Goal: Transaction & Acquisition: Purchase product/service

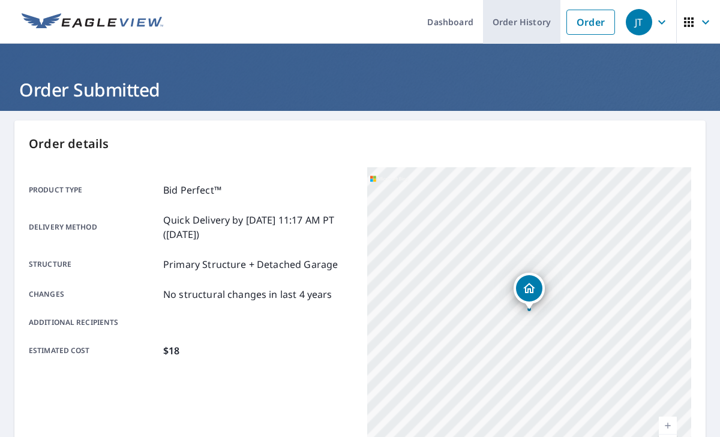
click at [523, 26] on link "Order History" at bounding box center [521, 22] width 77 height 44
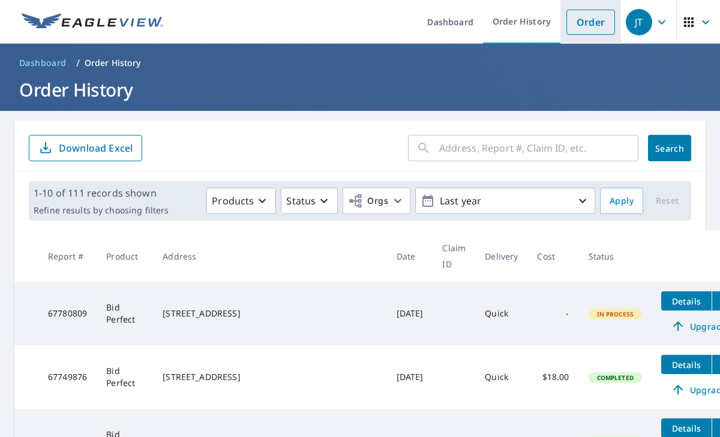
click at [581, 13] on link "Order" at bounding box center [590, 22] width 49 height 25
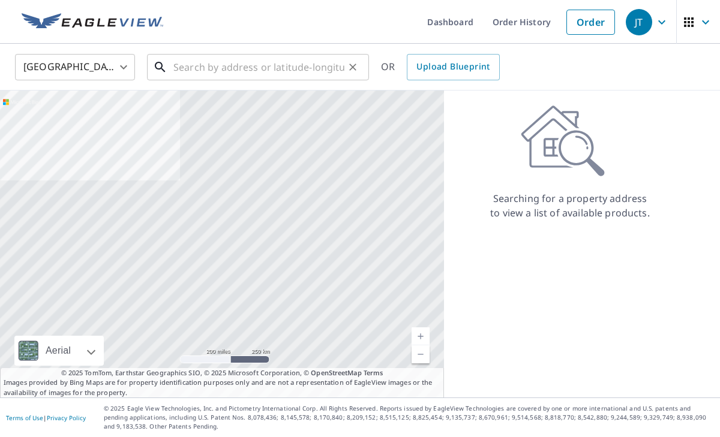
click at [219, 78] on input "text" at bounding box center [258, 67] width 171 height 34
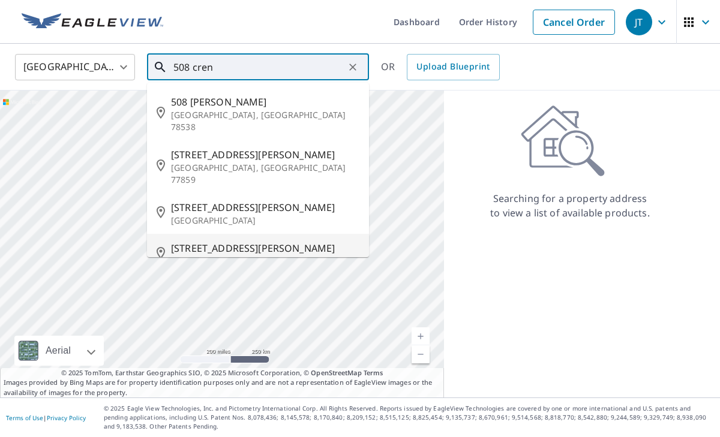
click at [194, 256] on p "Berwick, LA 70342" at bounding box center [265, 262] width 188 height 12
type input "[STREET_ADDRESS][PERSON_NAME]"
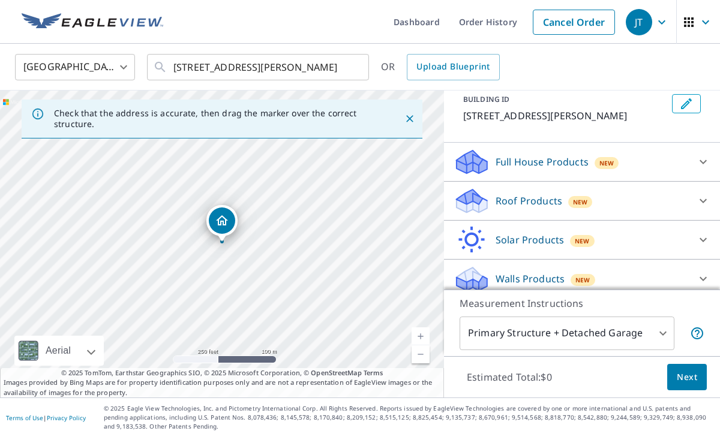
scroll to position [74, 0]
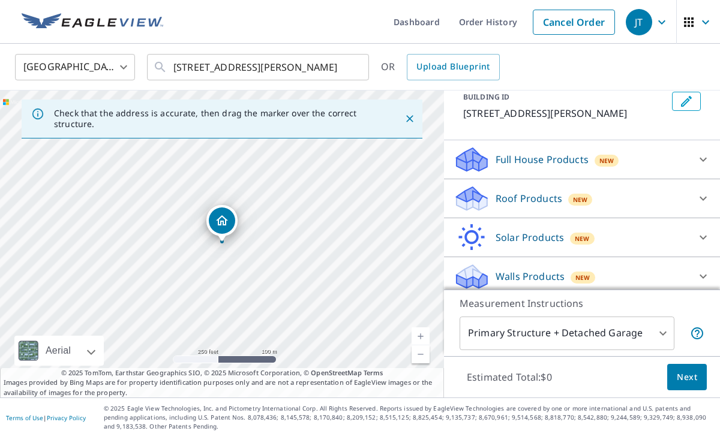
click at [471, 200] on icon at bounding box center [470, 204] width 6 height 11
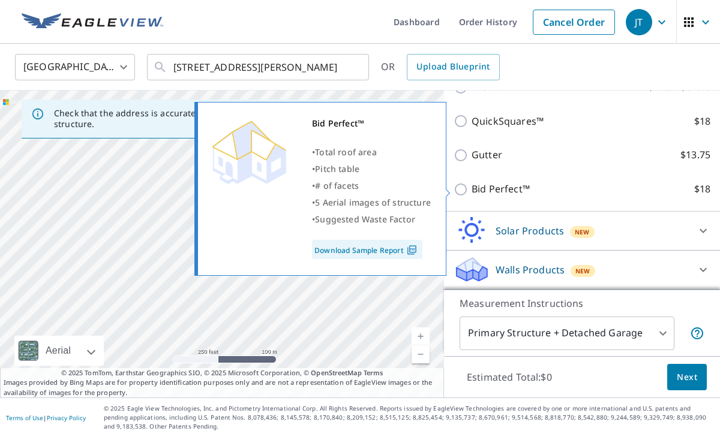
click at [464, 190] on input "Bid Perfect™ $18" at bounding box center [462, 189] width 18 height 14
checkbox input "true"
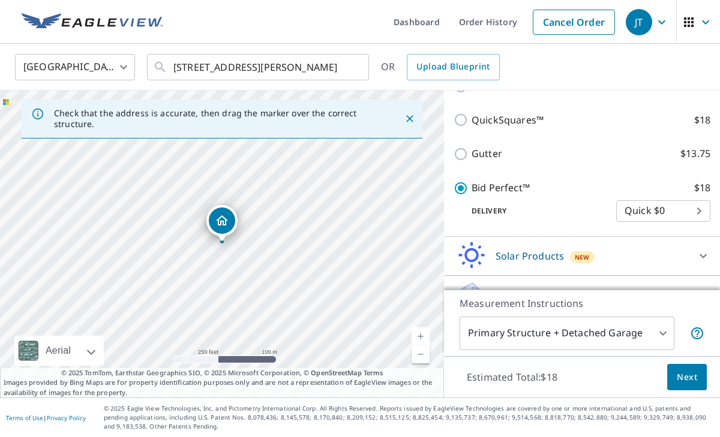
scroll to position [263, 0]
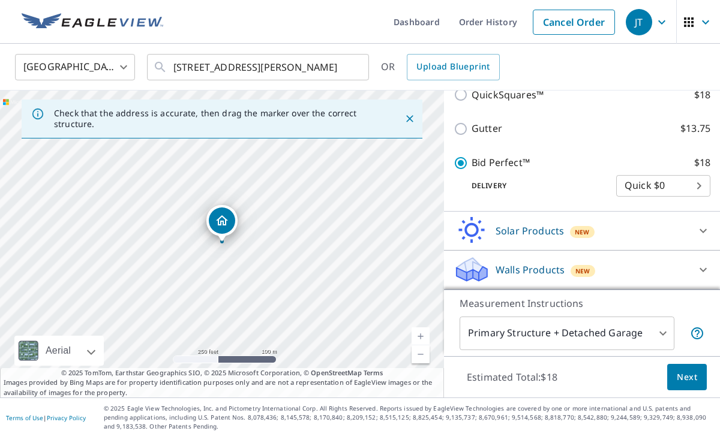
click at [682, 374] on span "Next" at bounding box center [687, 377] width 20 height 15
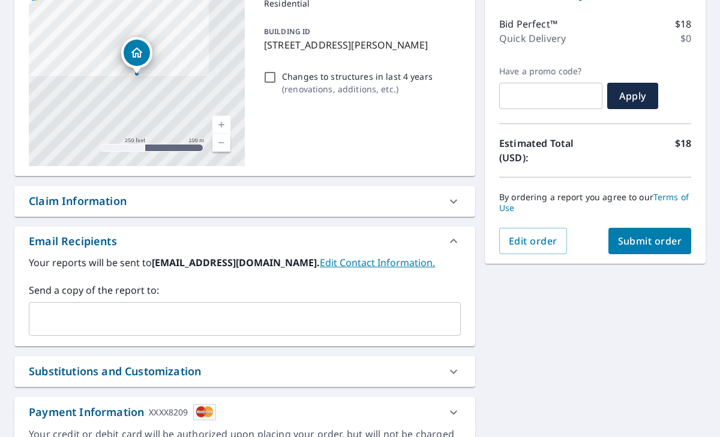
scroll to position [160, 0]
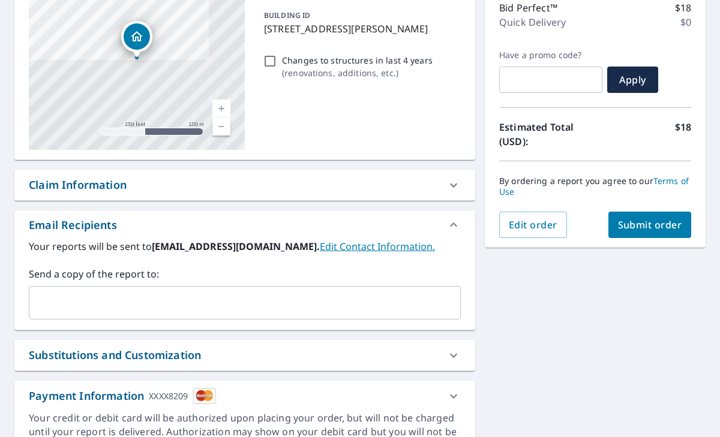
click at [650, 225] on span "Submit order" at bounding box center [650, 224] width 64 height 13
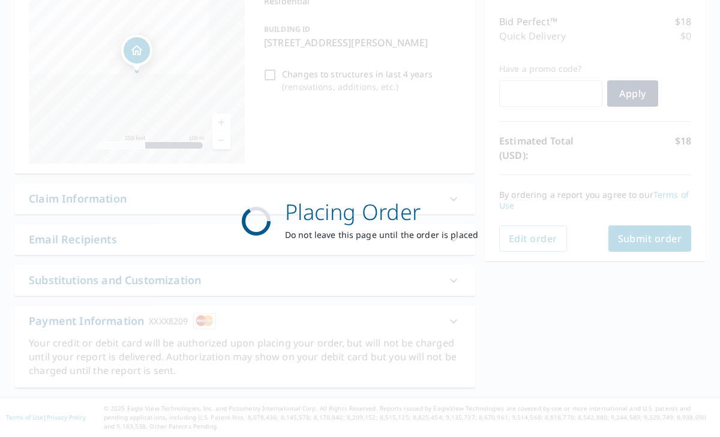
scroll to position [146, 0]
